Goal: Transaction & Acquisition: Purchase product/service

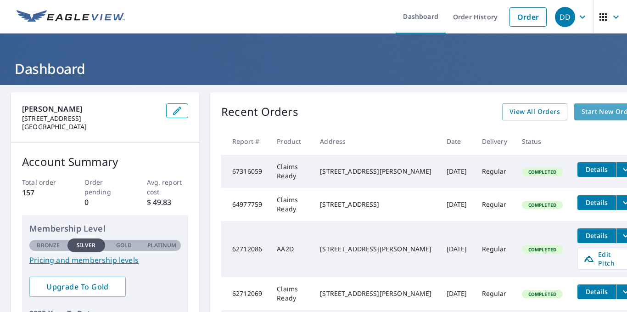
click at [582, 116] on span "Start New Order" at bounding box center [608, 111] width 53 height 11
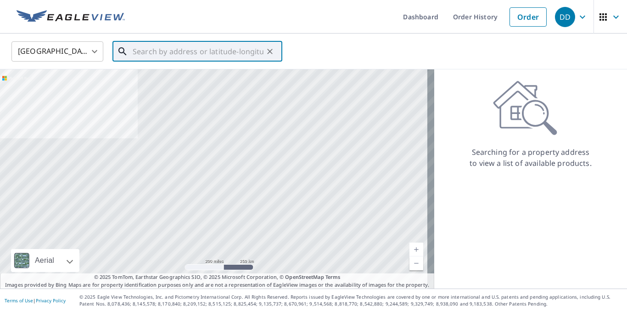
click at [166, 53] on input "text" at bounding box center [198, 52] width 131 height 26
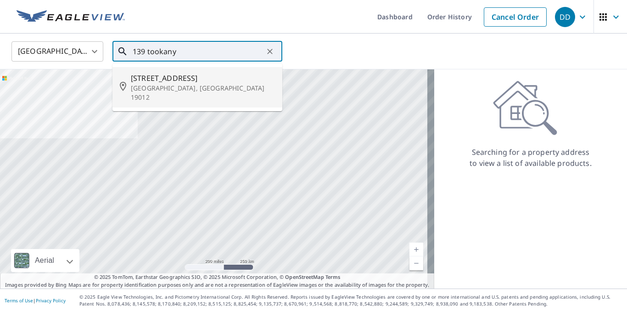
click at [186, 79] on span "[STREET_ADDRESS]" at bounding box center [203, 78] width 144 height 11
type input "[STREET_ADDRESS]"
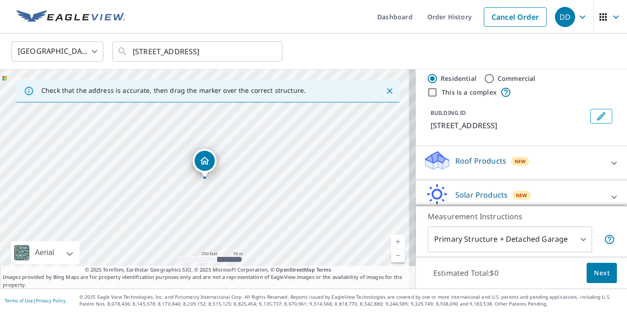
scroll to position [37, 0]
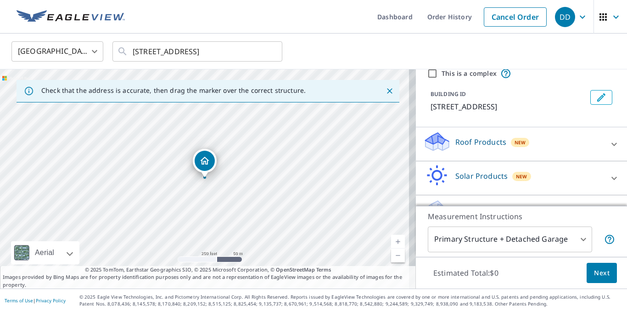
click at [609, 150] on icon at bounding box center [614, 144] width 11 height 11
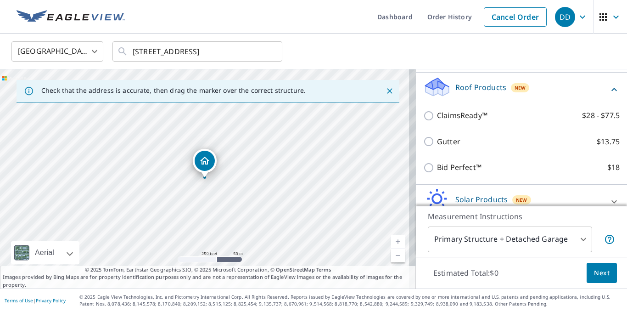
scroll to position [93, 0]
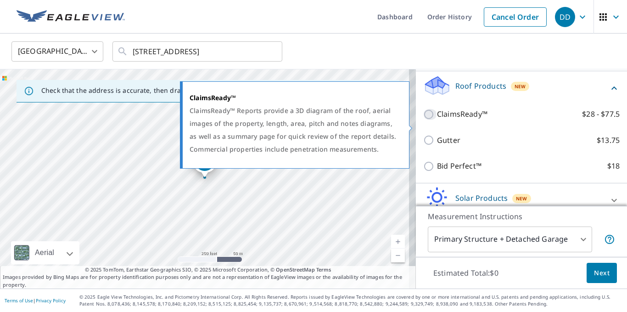
click at [425, 120] on input "ClaimsReady™ $28 - $77.5" at bounding box center [430, 114] width 14 height 11
checkbox input "true"
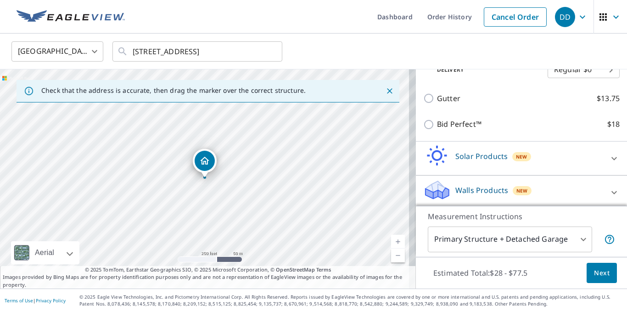
scroll to position [179, 0]
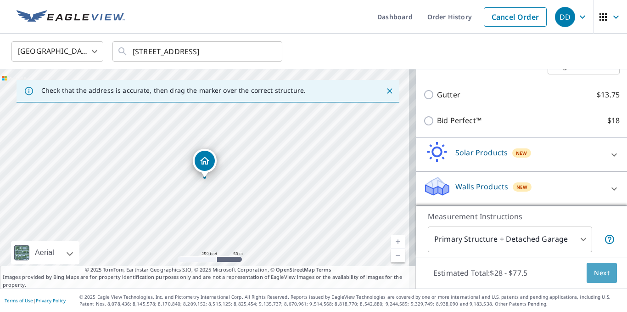
click at [599, 272] on span "Next" at bounding box center [602, 272] width 16 height 11
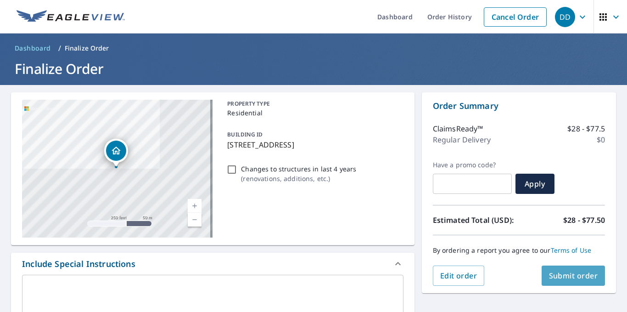
click at [568, 277] on span "Submit order" at bounding box center [573, 275] width 49 height 10
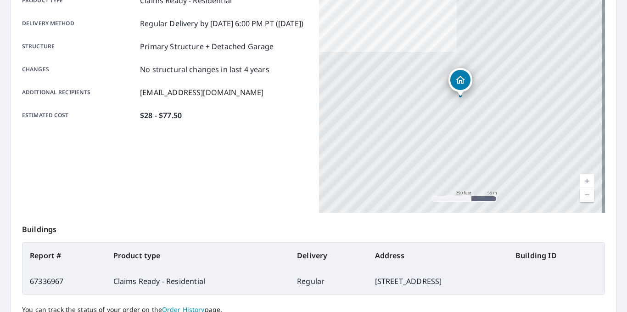
scroll to position [76, 0]
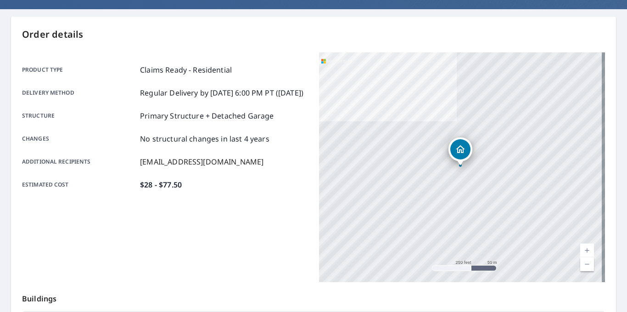
click at [581, 248] on link "Current Level 17, Zoom In" at bounding box center [587, 250] width 14 height 14
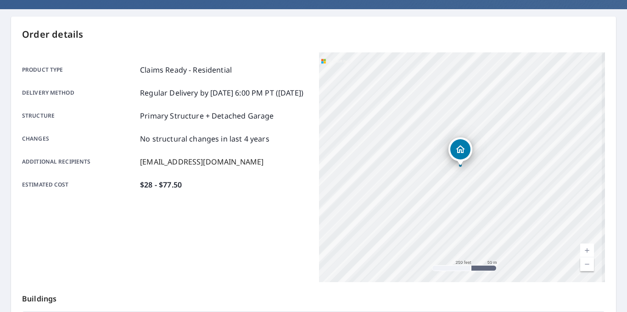
click at [581, 248] on link "Current Level 17, Zoom In" at bounding box center [587, 250] width 14 height 14
click at [581, 248] on link "Current Level 18.457029128421993, Zoom In Disabled" at bounding box center [587, 250] width 14 height 14
click at [581, 248] on link "Current Level 20, Zoom In Disabled" at bounding box center [587, 250] width 14 height 14
click at [580, 264] on link "Current Level 20, Zoom Out" at bounding box center [587, 264] width 14 height 14
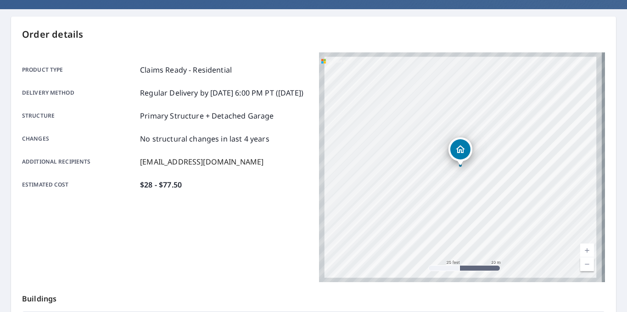
click at [580, 264] on link "Current Level 20, Zoom Out" at bounding box center [587, 264] width 14 height 14
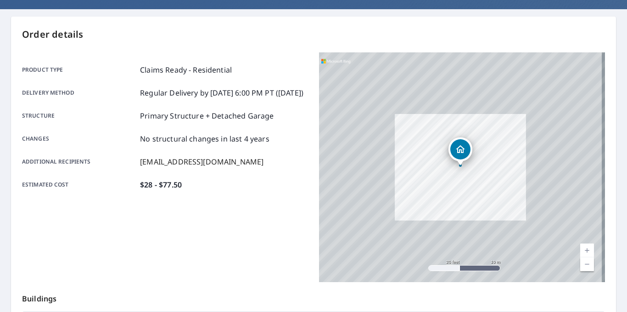
click at [580, 264] on link "Current Level 19.055557976490313, Zoom Out" at bounding box center [587, 264] width 14 height 14
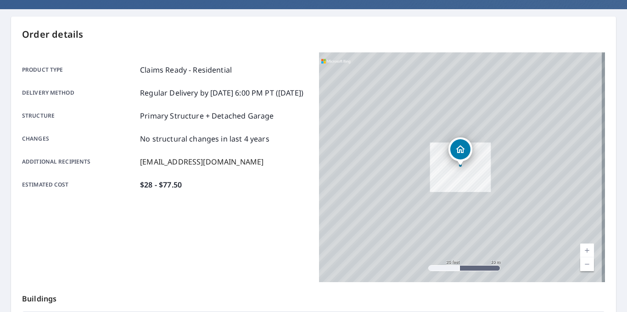
click at [580, 264] on link "Current Level 18.099656829673897, Zoom Out" at bounding box center [587, 264] width 14 height 14
click at [580, 264] on link "Current Level 17.21690982157844, Zoom Out" at bounding box center [587, 264] width 14 height 14
